Goal: Task Accomplishment & Management: Use online tool/utility

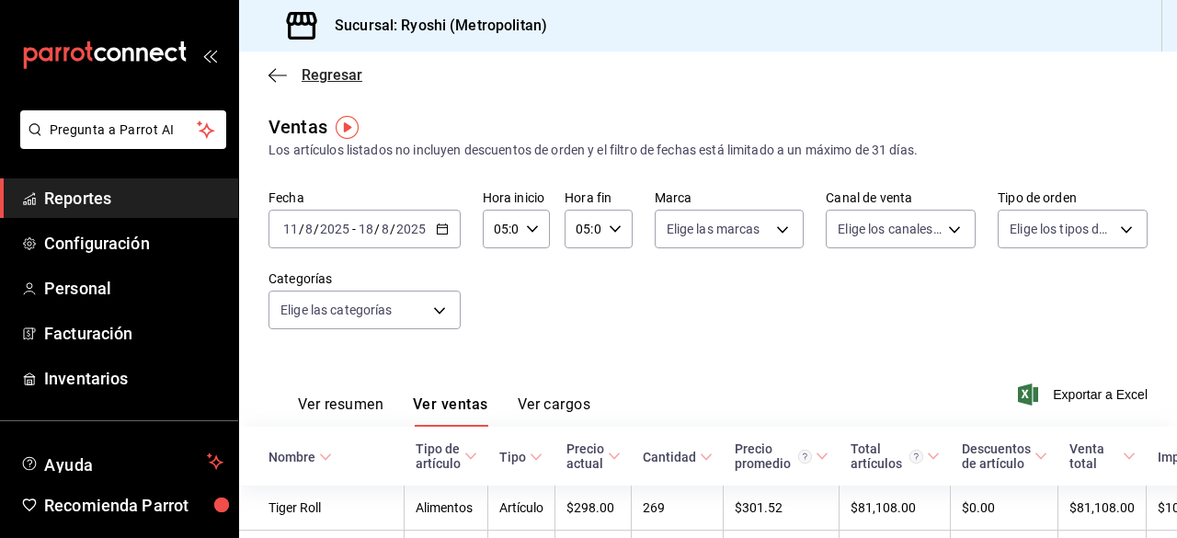
click at [281, 82] on icon "button" at bounding box center [278, 75] width 18 height 17
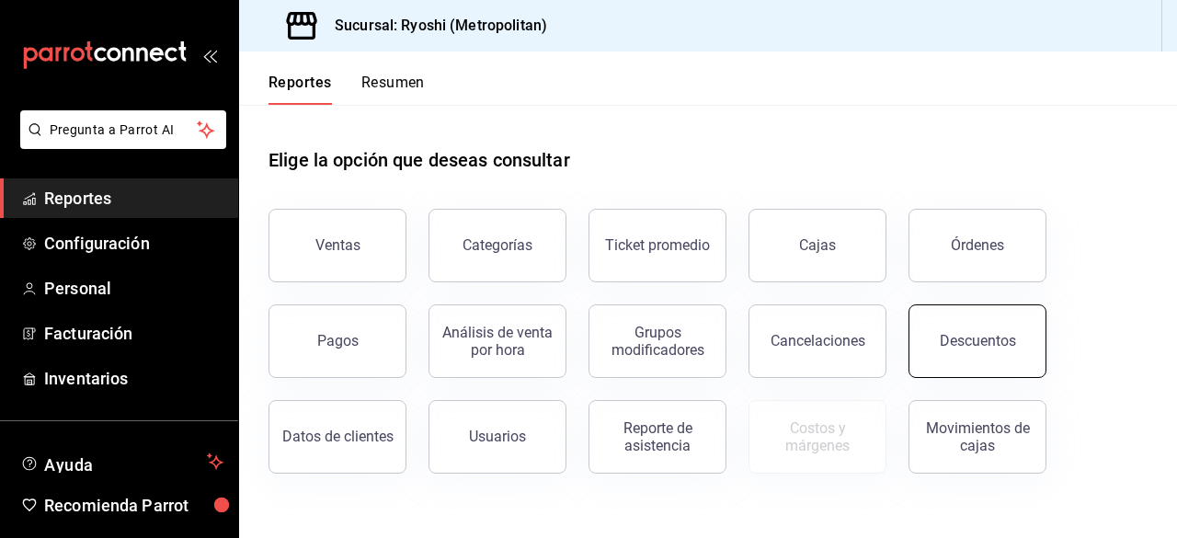
click at [949, 356] on button "Descuentos" at bounding box center [978, 341] width 138 height 74
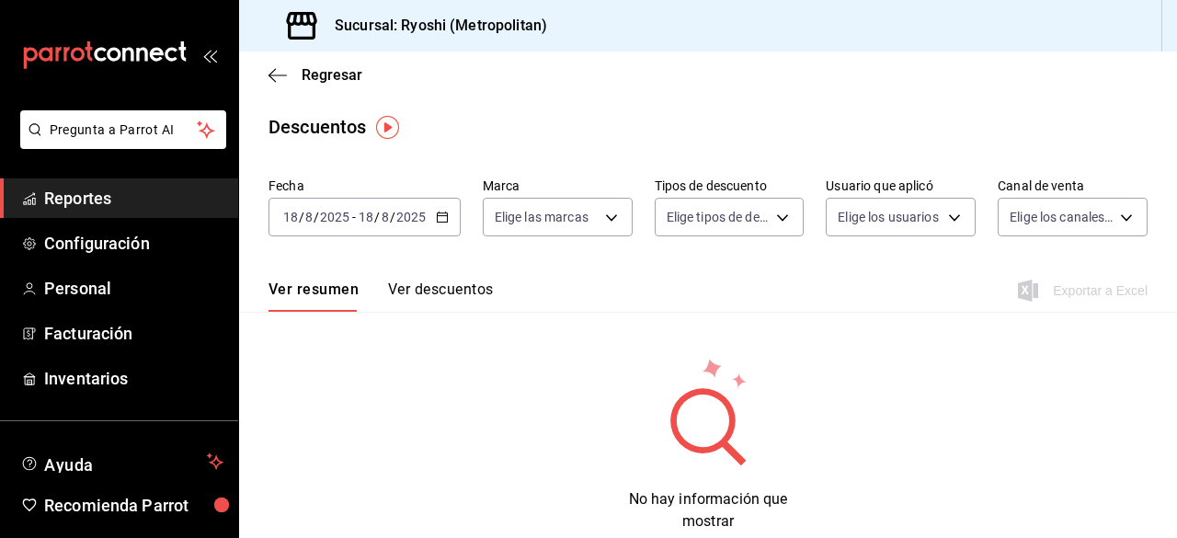
click at [437, 220] on \(Stroke\) "button" at bounding box center [442, 217] width 11 height 10
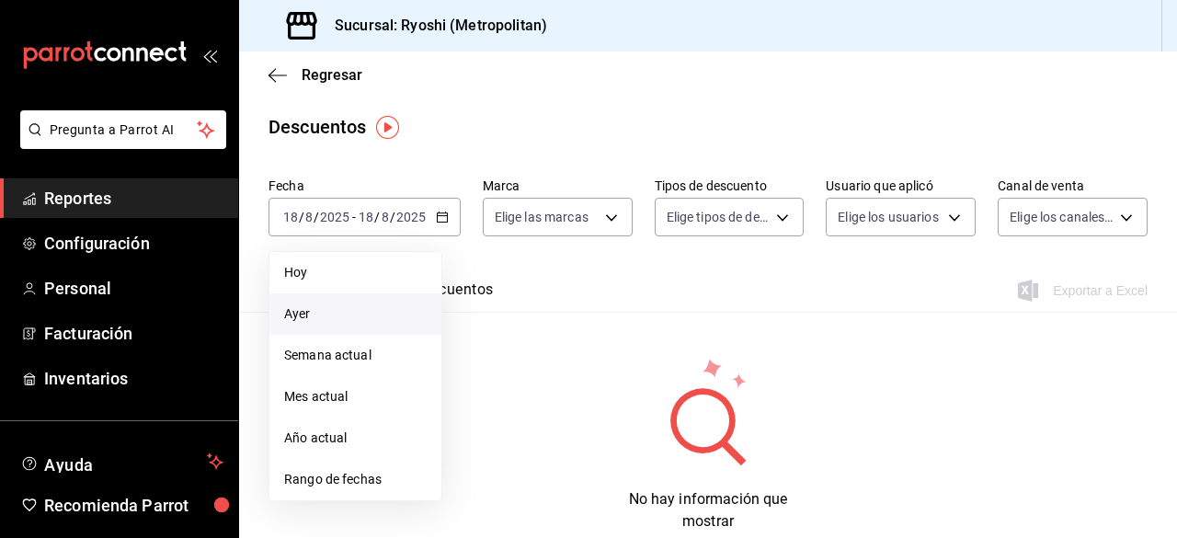
click at [313, 321] on span "Ayer" at bounding box center [355, 313] width 143 height 19
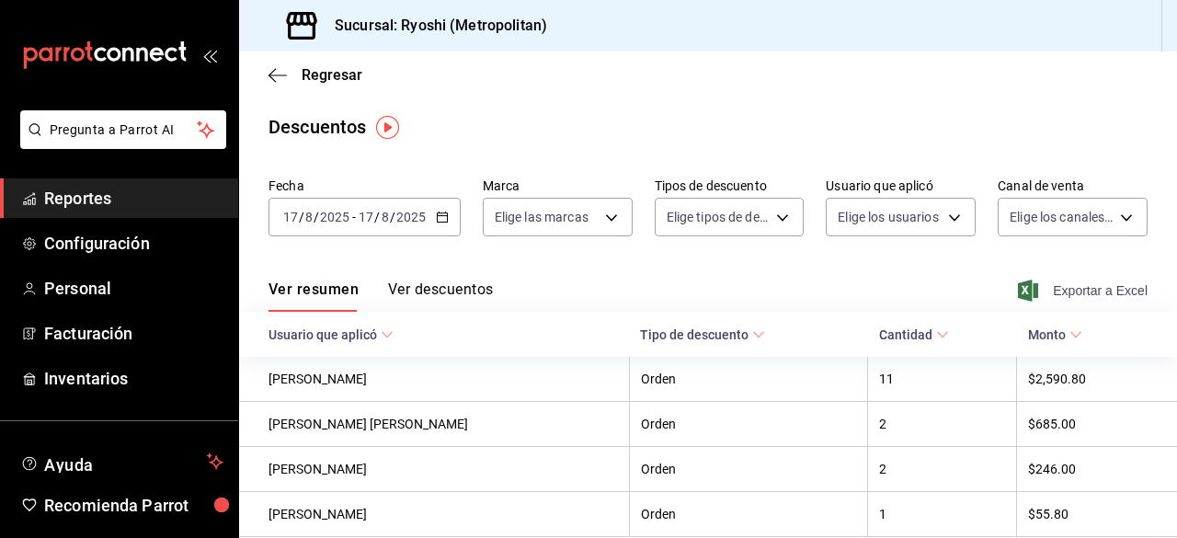
click at [1066, 292] on span "Exportar a Excel" at bounding box center [1085, 291] width 126 height 22
